Goal: Transaction & Acquisition: Purchase product/service

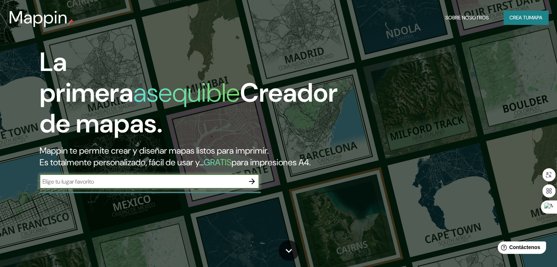
click at [104, 186] on input "text" at bounding box center [142, 182] width 205 height 8
click at [106, 188] on div "​" at bounding box center [150, 181] width 220 height 15
click at [102, 186] on input "text" at bounding box center [142, 182] width 205 height 8
type input "SULLANA"
click at [205, 186] on input "SULLANA" at bounding box center [142, 182] width 205 height 8
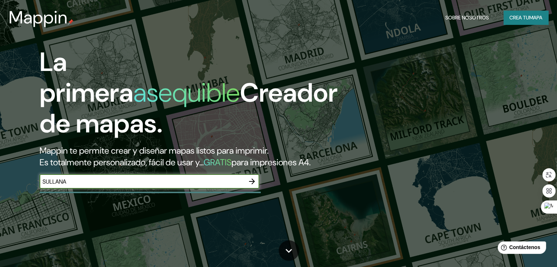
click at [194, 186] on input "SULLANA" at bounding box center [142, 182] width 205 height 8
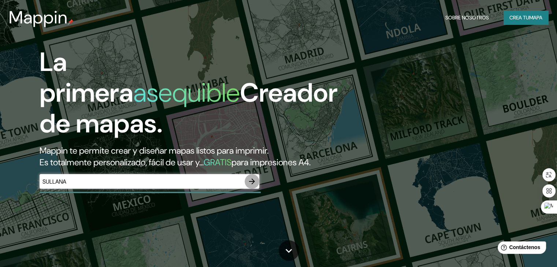
click at [253, 186] on icon "button" at bounding box center [252, 181] width 9 height 9
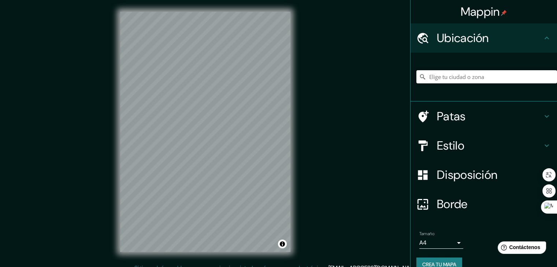
click at [459, 79] on input "Elige tu ciudad o zona" at bounding box center [486, 76] width 141 height 13
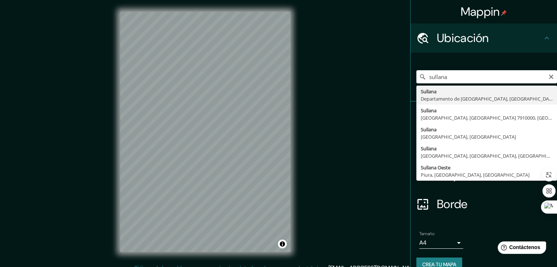
type input "[GEOGRAPHIC_DATA], [GEOGRAPHIC_DATA], [GEOGRAPHIC_DATA]"
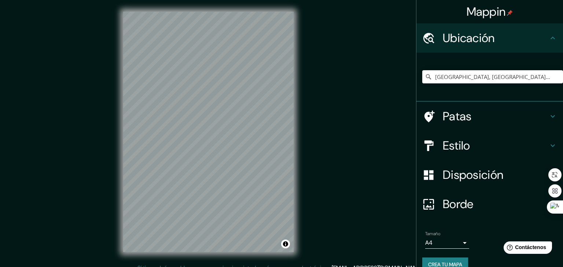
click at [455, 241] on body "Mappin Ubicación [GEOGRAPHIC_DATA], [GEOGRAPHIC_DATA], [GEOGRAPHIC_DATA] Patas …" at bounding box center [281, 133] width 563 height 267
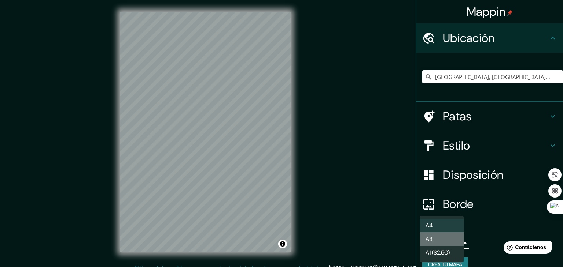
click at [440, 242] on li "A3" at bounding box center [441, 240] width 44 height 14
type input "a4"
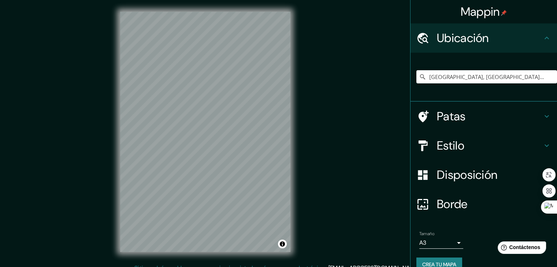
click at [542, 143] on icon at bounding box center [546, 145] width 9 height 9
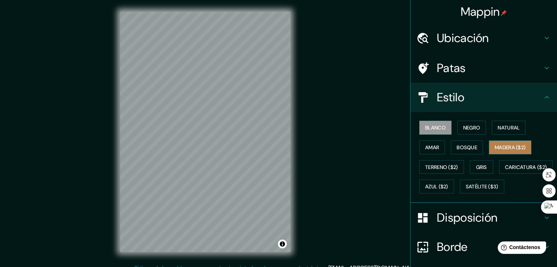
click at [495, 145] on font "Madera ($2)" at bounding box center [510, 147] width 31 height 7
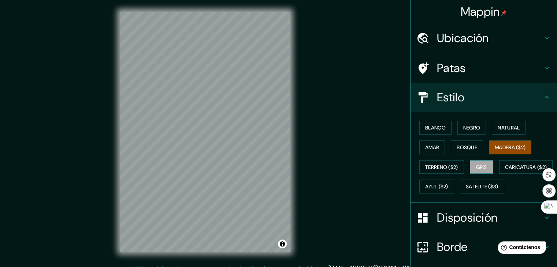
click at [476, 163] on font "Gris" at bounding box center [481, 168] width 11 height 10
click at [454, 180] on button "Azul ($2)" at bounding box center [436, 187] width 35 height 14
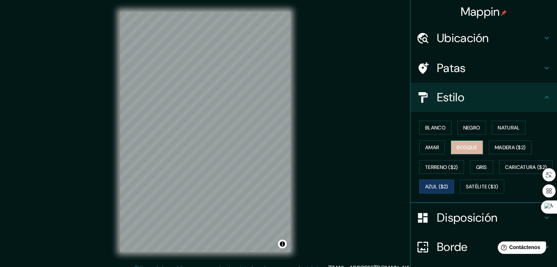
click at [463, 146] on font "Bosque" at bounding box center [467, 147] width 21 height 7
click at [463, 127] on font "Negro" at bounding box center [471, 128] width 17 height 7
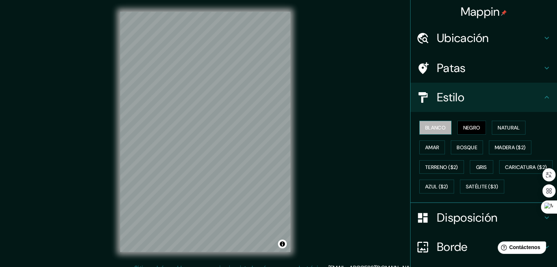
click at [441, 126] on button "Blanco" at bounding box center [435, 128] width 32 height 14
click at [495, 122] on button "Natural" at bounding box center [509, 128] width 34 height 14
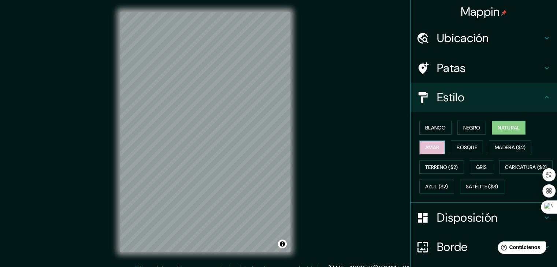
click at [431, 145] on font "Amar" at bounding box center [432, 147] width 14 height 7
click at [470, 150] on font "Bosque" at bounding box center [467, 148] width 21 height 10
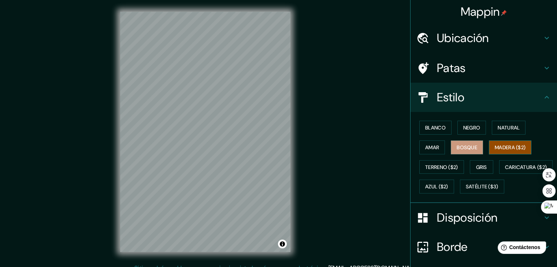
click at [502, 144] on font "Madera ($2)" at bounding box center [510, 147] width 31 height 7
click at [505, 171] on font "Caricatura ($2)" at bounding box center [526, 167] width 42 height 7
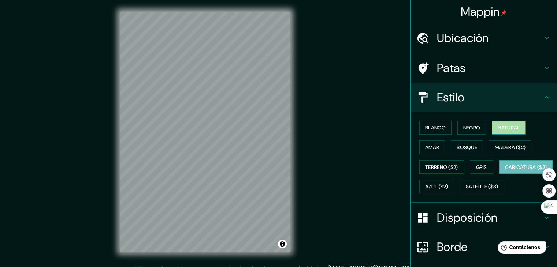
click at [507, 122] on button "Natural" at bounding box center [509, 128] width 34 height 14
click at [463, 127] on font "Negro" at bounding box center [471, 128] width 17 height 7
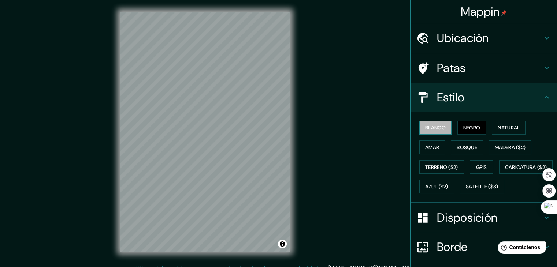
click at [430, 127] on font "Blanco" at bounding box center [435, 128] width 21 height 7
